Goal: Task Accomplishment & Management: Complete application form

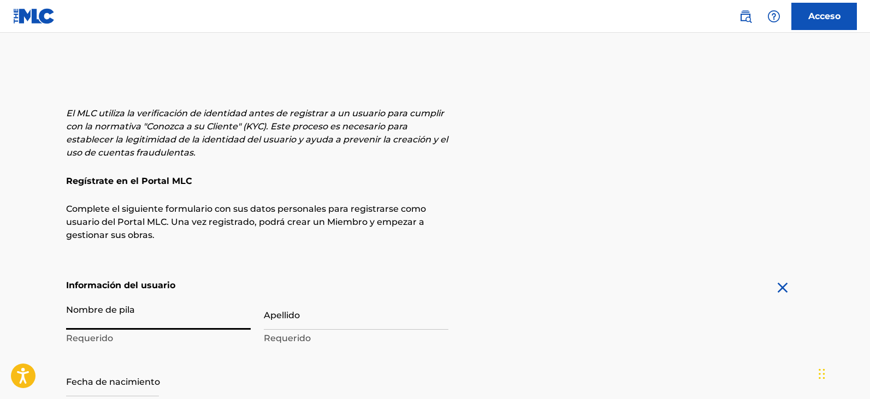
click at [145, 323] on input "Nombre de pila" at bounding box center [158, 314] width 184 height 31
type input "i"
type input "Sign up"
drag, startPoint x: 145, startPoint y: 323, endPoint x: 12, endPoint y: 377, distance: 143.2
click at [12, 377] on body "Guía del lector de pantalla de accesibilidad, comentarios e informes de problem…" at bounding box center [435, 199] width 870 height 399
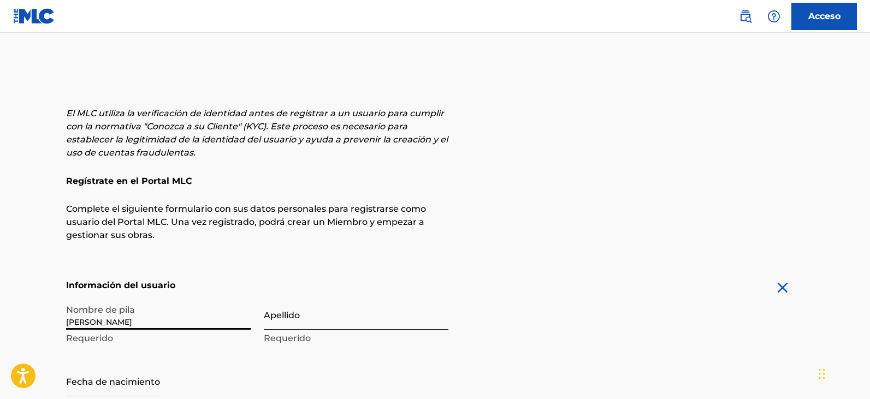
type input "[PERSON_NAME]"
click at [276, 326] on input "Apellido" at bounding box center [356, 314] width 184 height 31
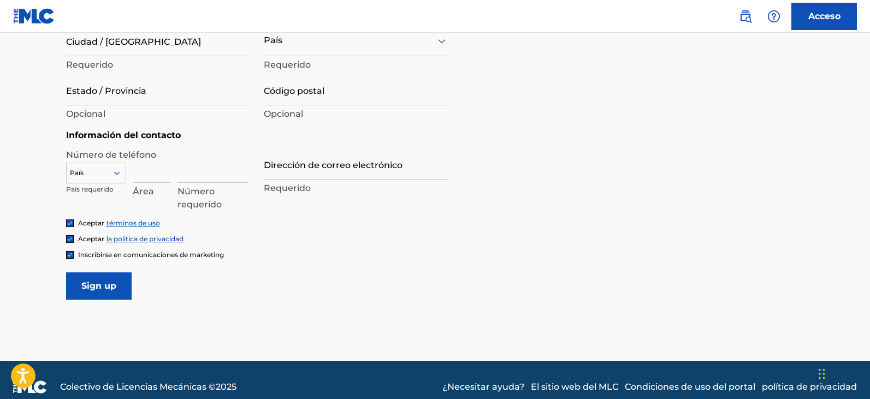
scroll to position [483, 0]
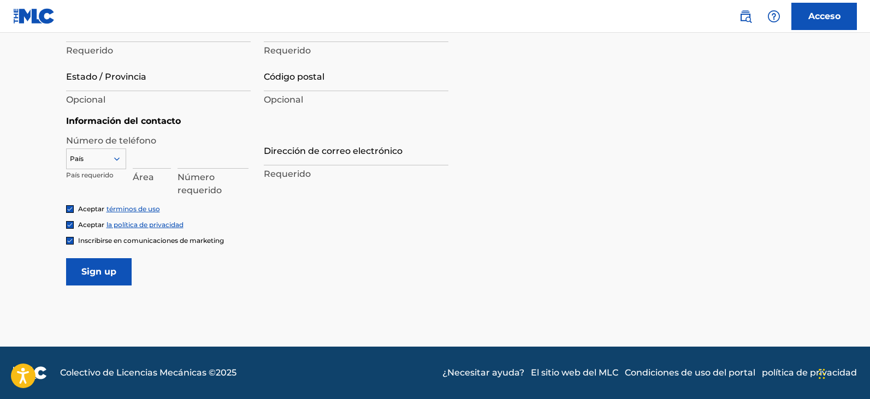
type input "[PERSON_NAME]"
click at [117, 156] on icon at bounding box center [117, 159] width 10 height 10
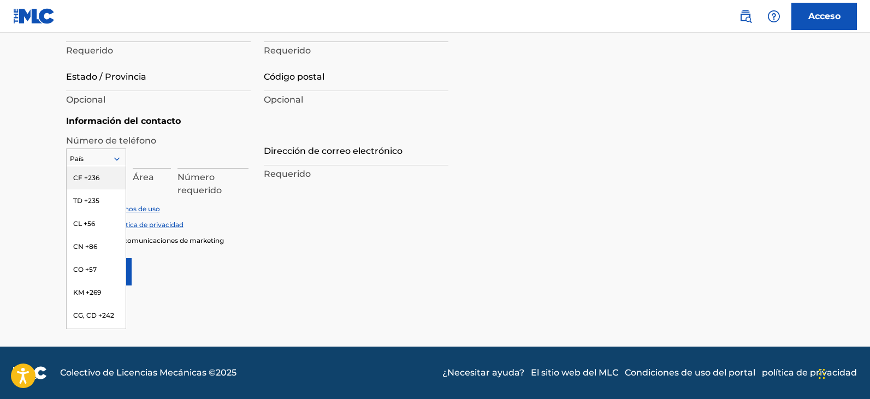
scroll to position [873, 0]
click at [117, 159] on icon at bounding box center [116, 158] width 5 height 3
click at [86, 146] on font "MX +52" at bounding box center [84, 142] width 23 height 8
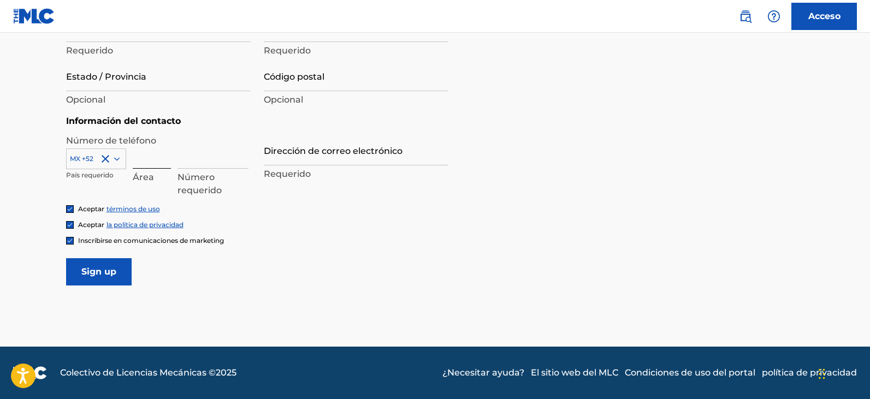
click at [152, 160] on input at bounding box center [152, 153] width 38 height 31
type input "52"
click at [277, 253] on form "Información del usuario Nombre [PERSON_NAME] Requerido Apellido [PERSON_NAME] R…" at bounding box center [435, 41] width 738 height 490
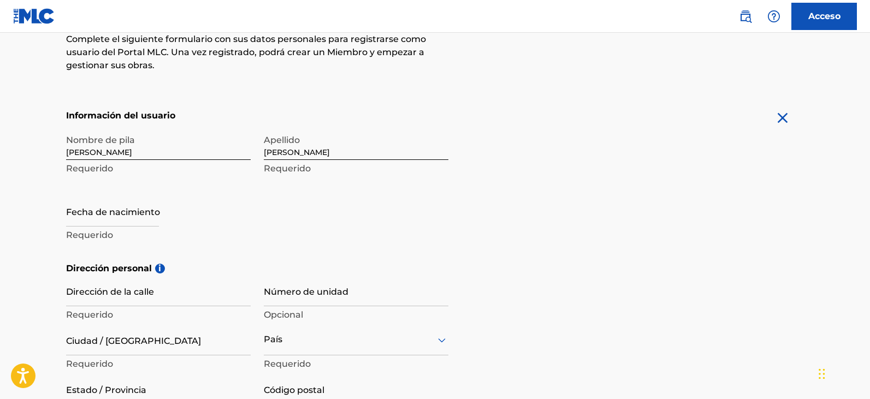
scroll to position [156, 0]
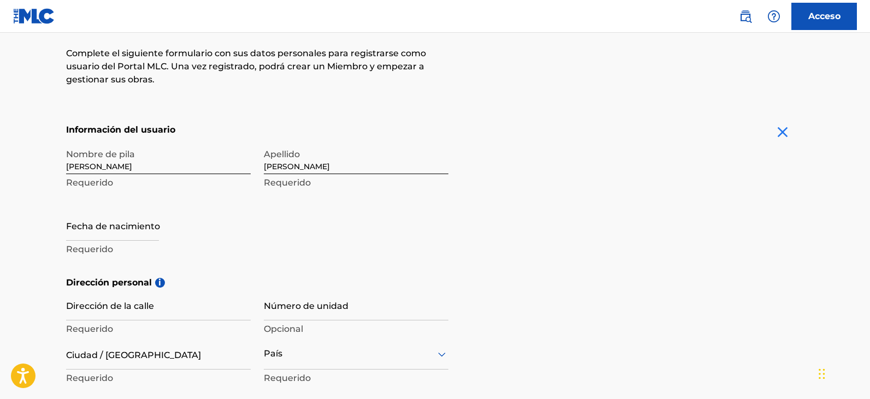
click at [783, 131] on img at bounding box center [781, 131] width 17 height 17
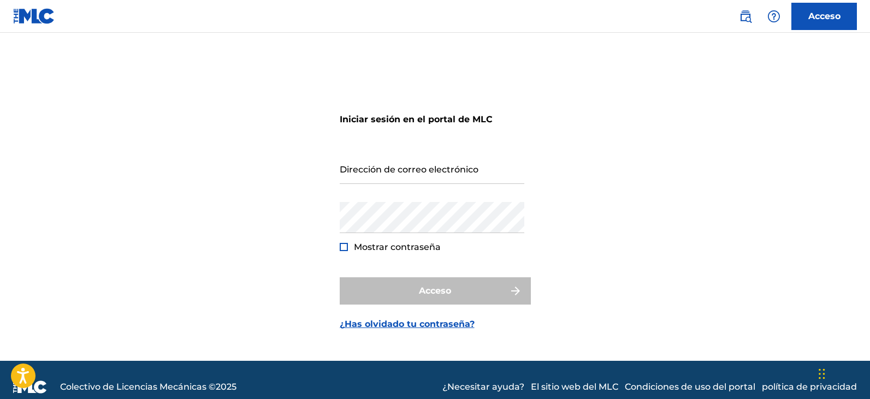
click at [31, 12] on img at bounding box center [34, 16] width 42 height 16
